Goal: Task Accomplishment & Management: Use online tool/utility

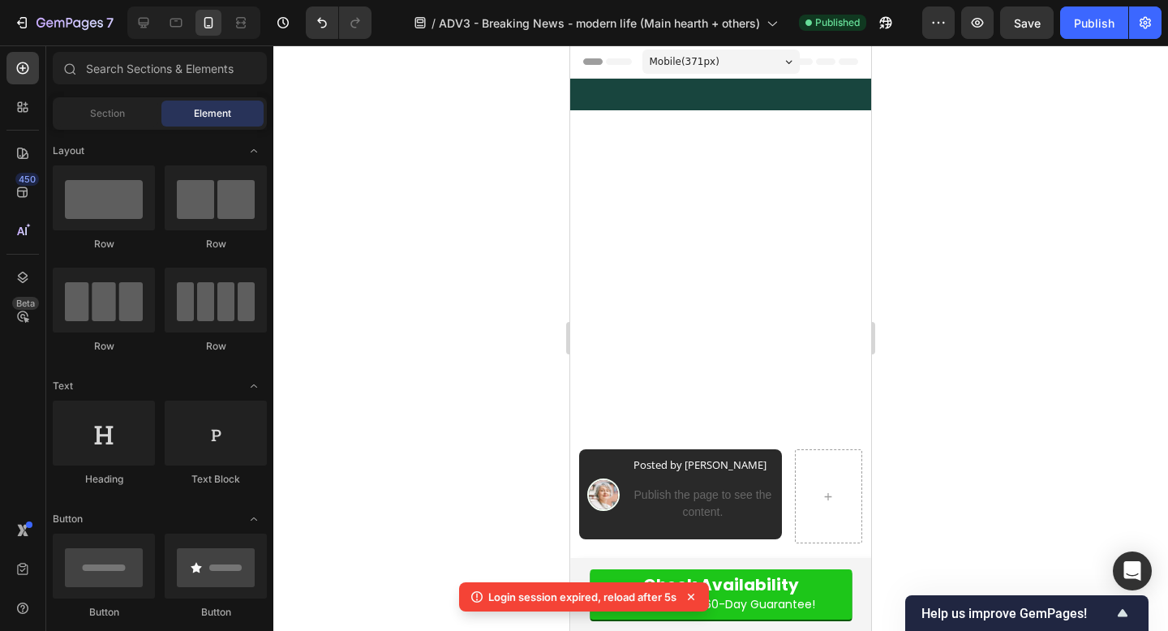
scroll to position [8390, 0]
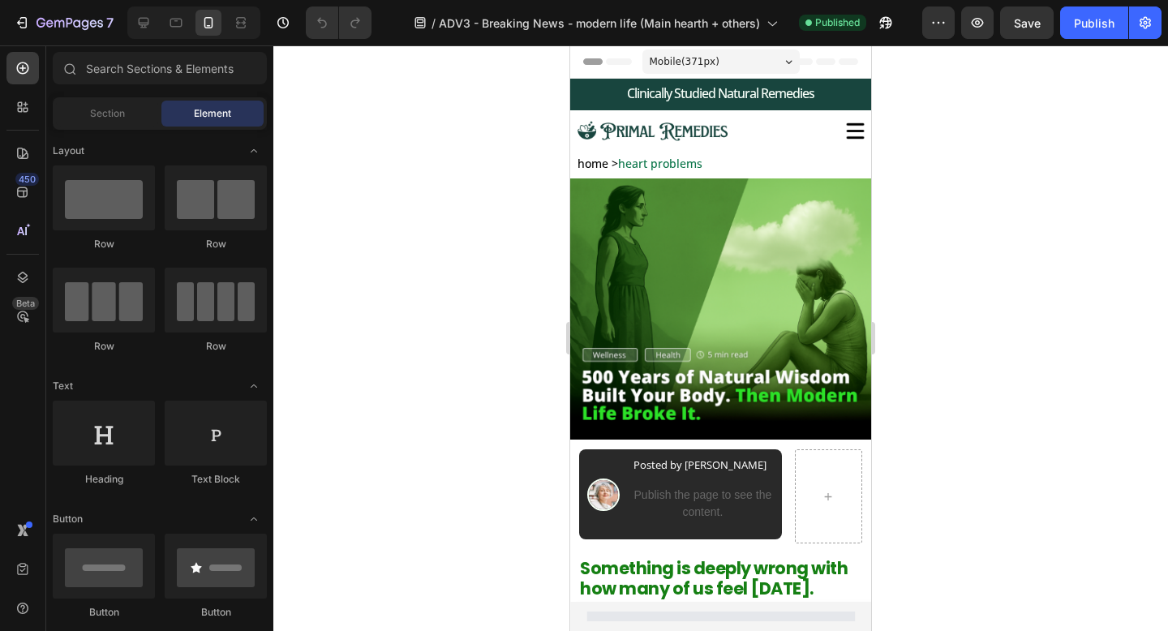
click at [1062, 251] on div at bounding box center [720, 337] width 894 height 585
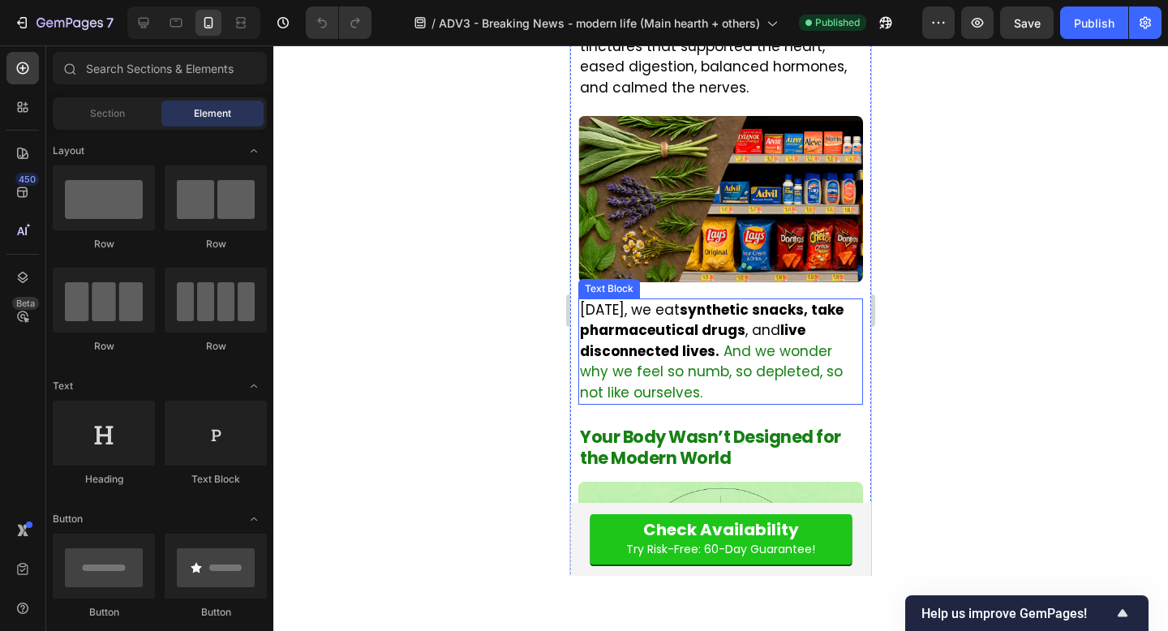
scroll to position [1102, 0]
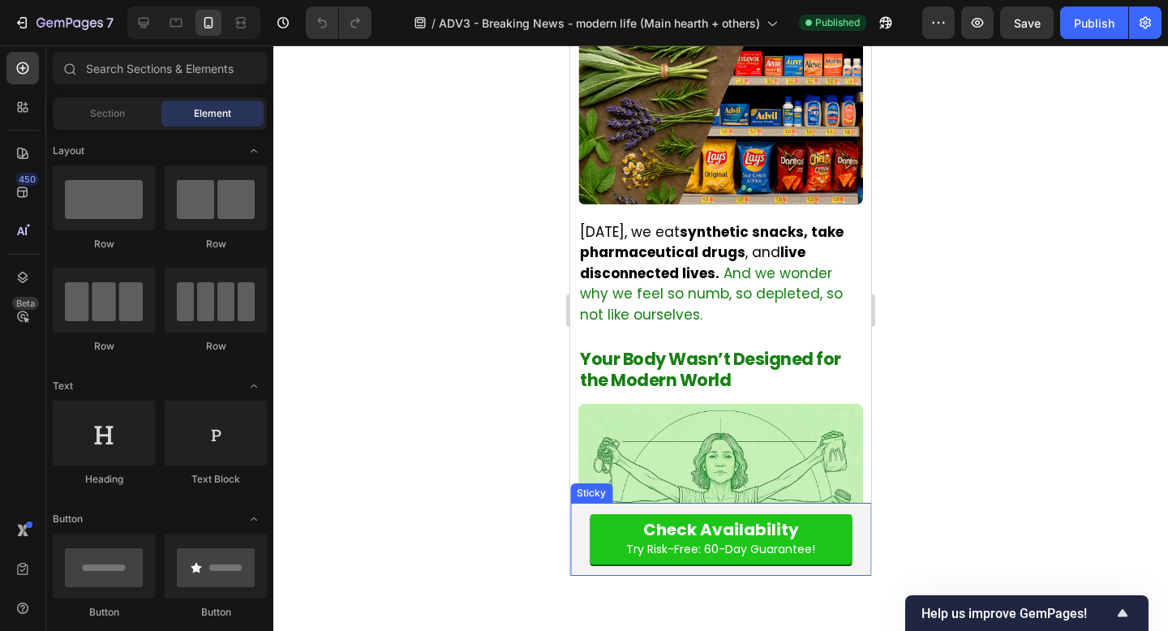
click at [528, 494] on div at bounding box center [720, 337] width 894 height 585
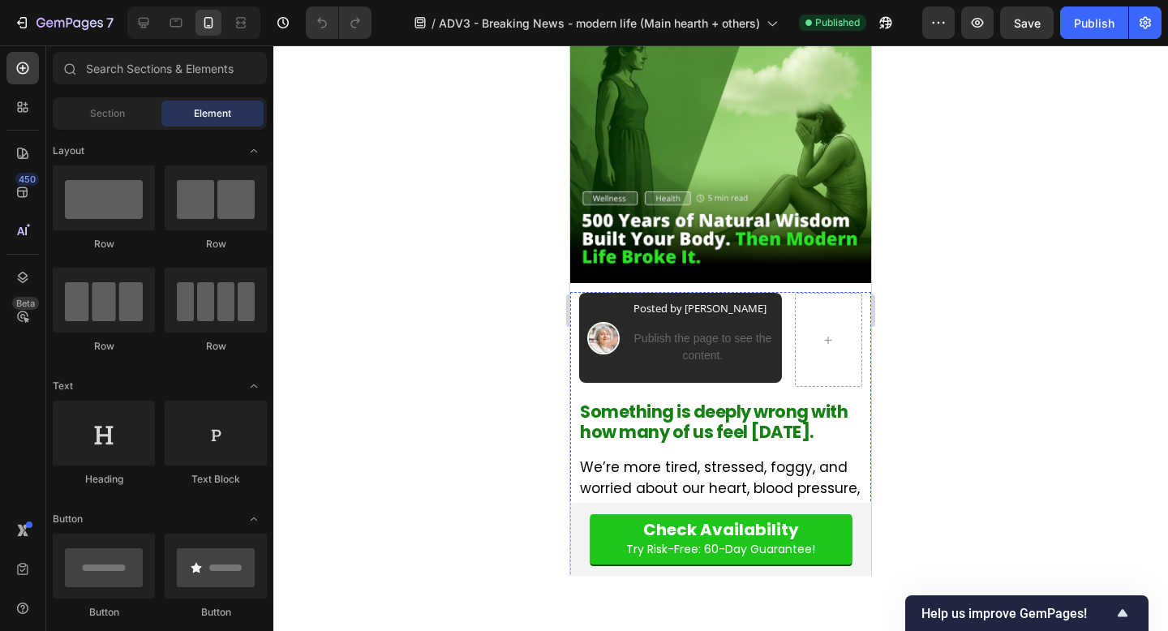
scroll to position [0, 0]
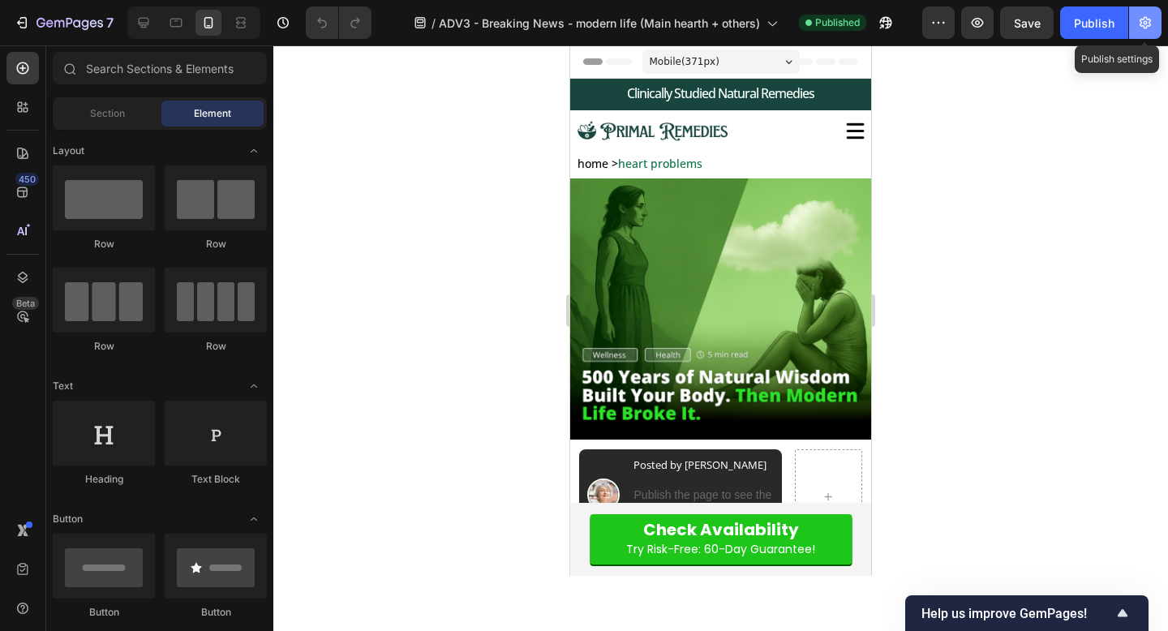
click at [1152, 32] on button "button" at bounding box center [1145, 22] width 32 height 32
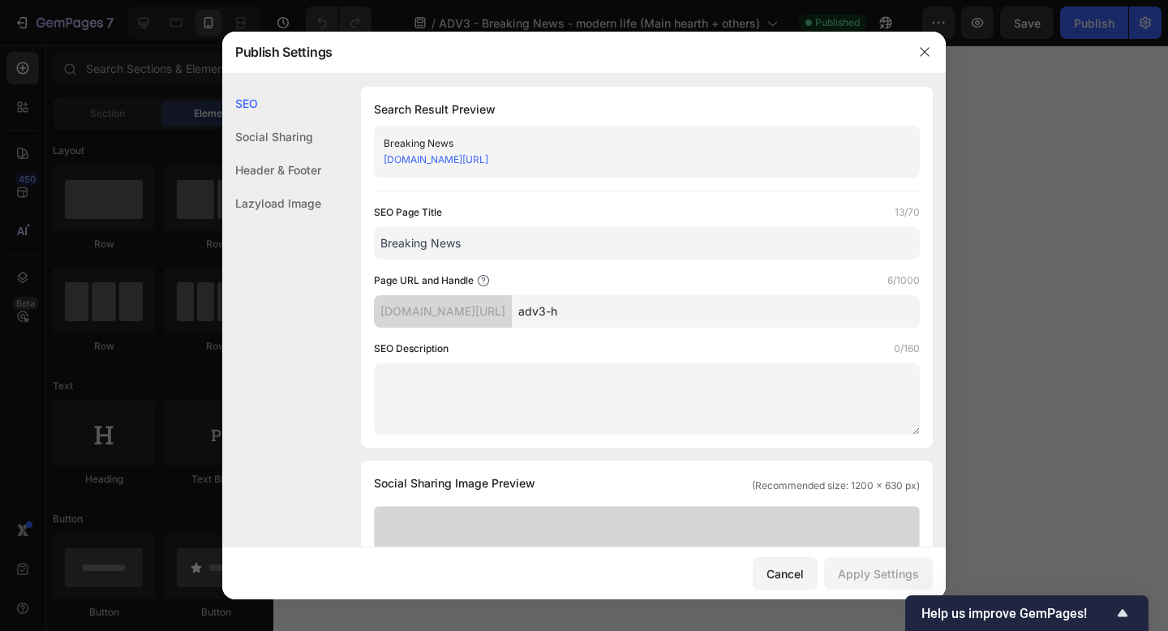
click at [488, 156] on link "[DOMAIN_NAME][URL]" at bounding box center [436, 159] width 105 height 12
